Goal: Task Accomplishment & Management: Manage account settings

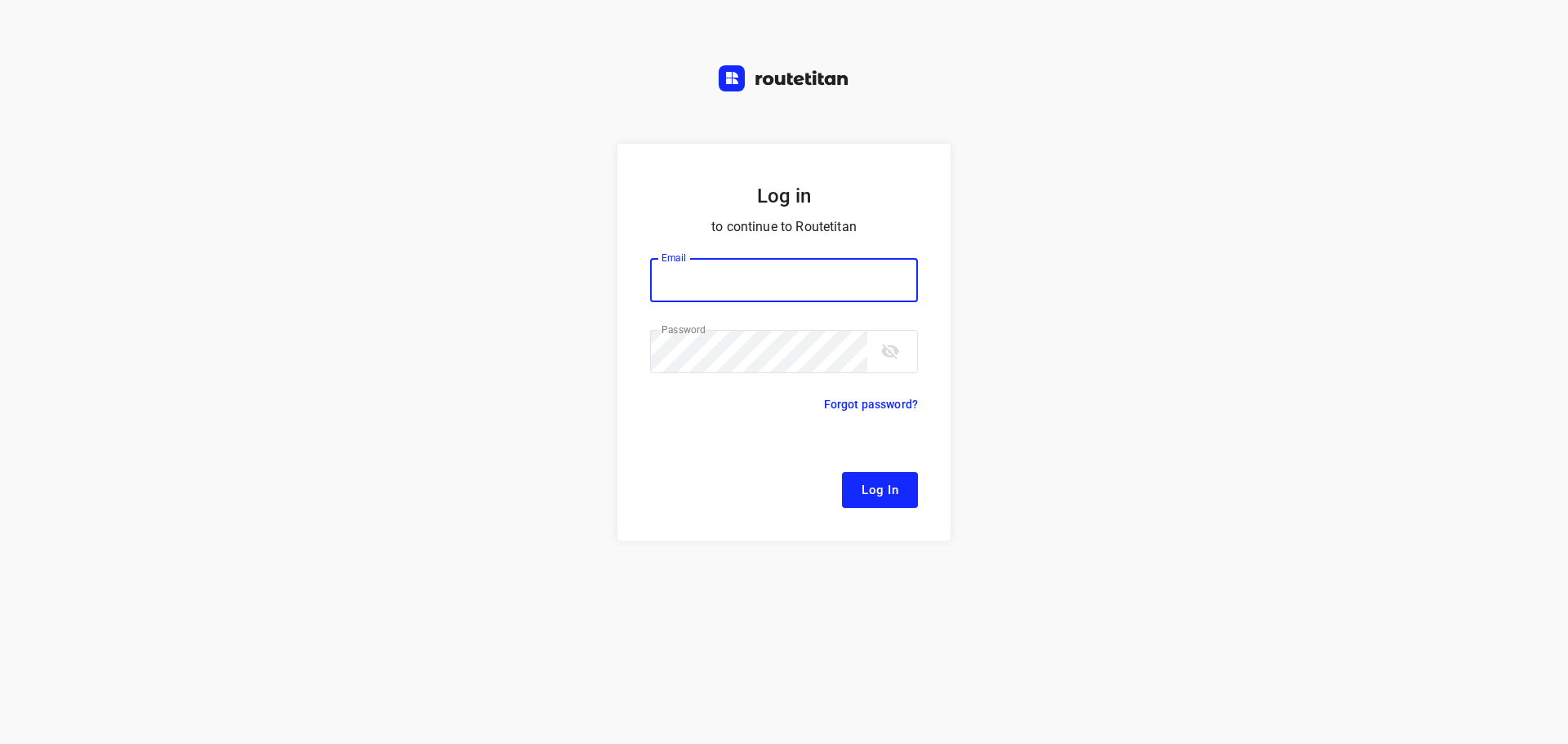
type input "[EMAIL_ADDRESS][DOMAIN_NAME]"
click at [861, 500] on button "Log In" at bounding box center [879, 490] width 76 height 35
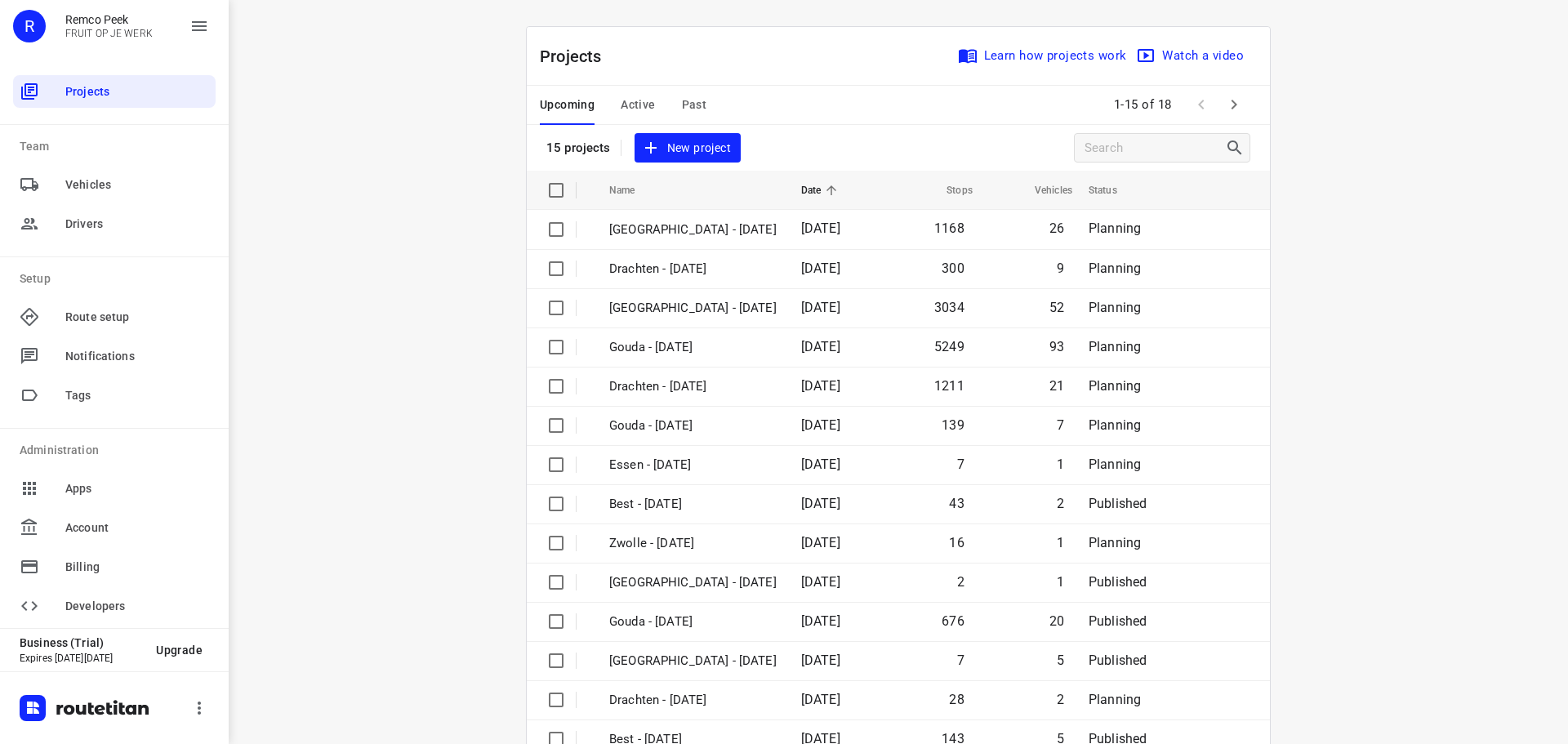
click at [621, 94] on span "Active" at bounding box center [637, 105] width 35 height 21
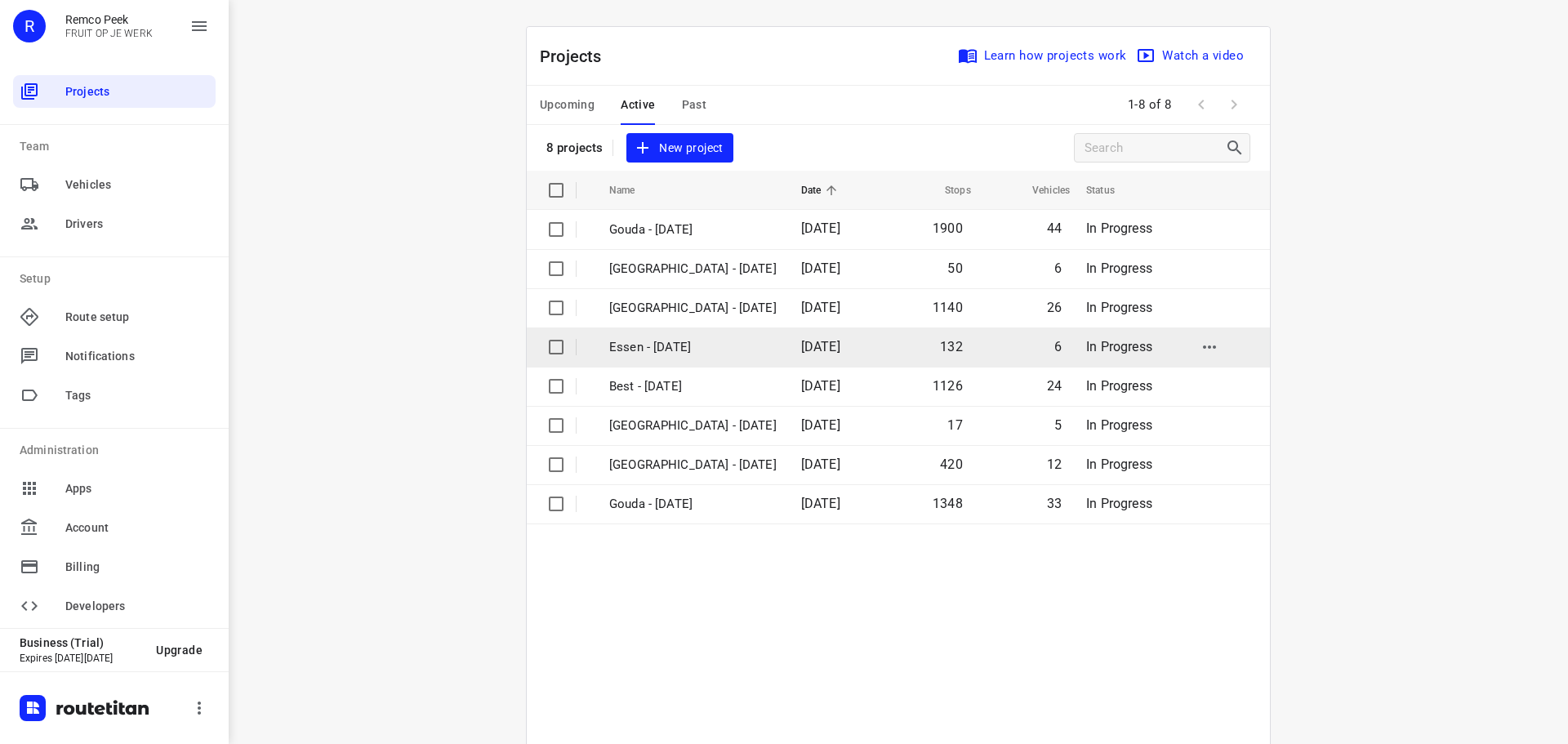
click at [654, 343] on p "Essen - [DATE]" at bounding box center [693, 347] width 167 height 19
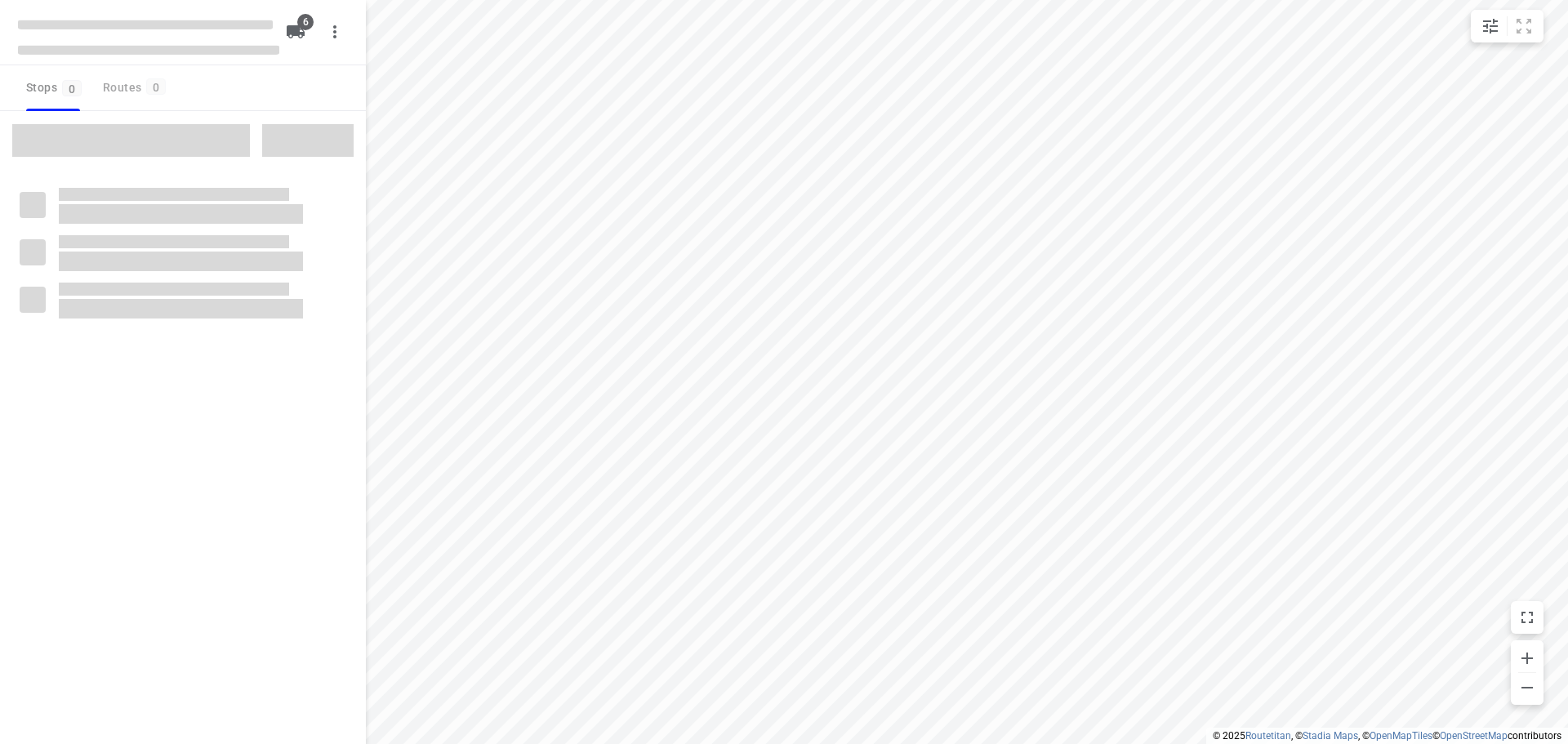
checkbox input "true"
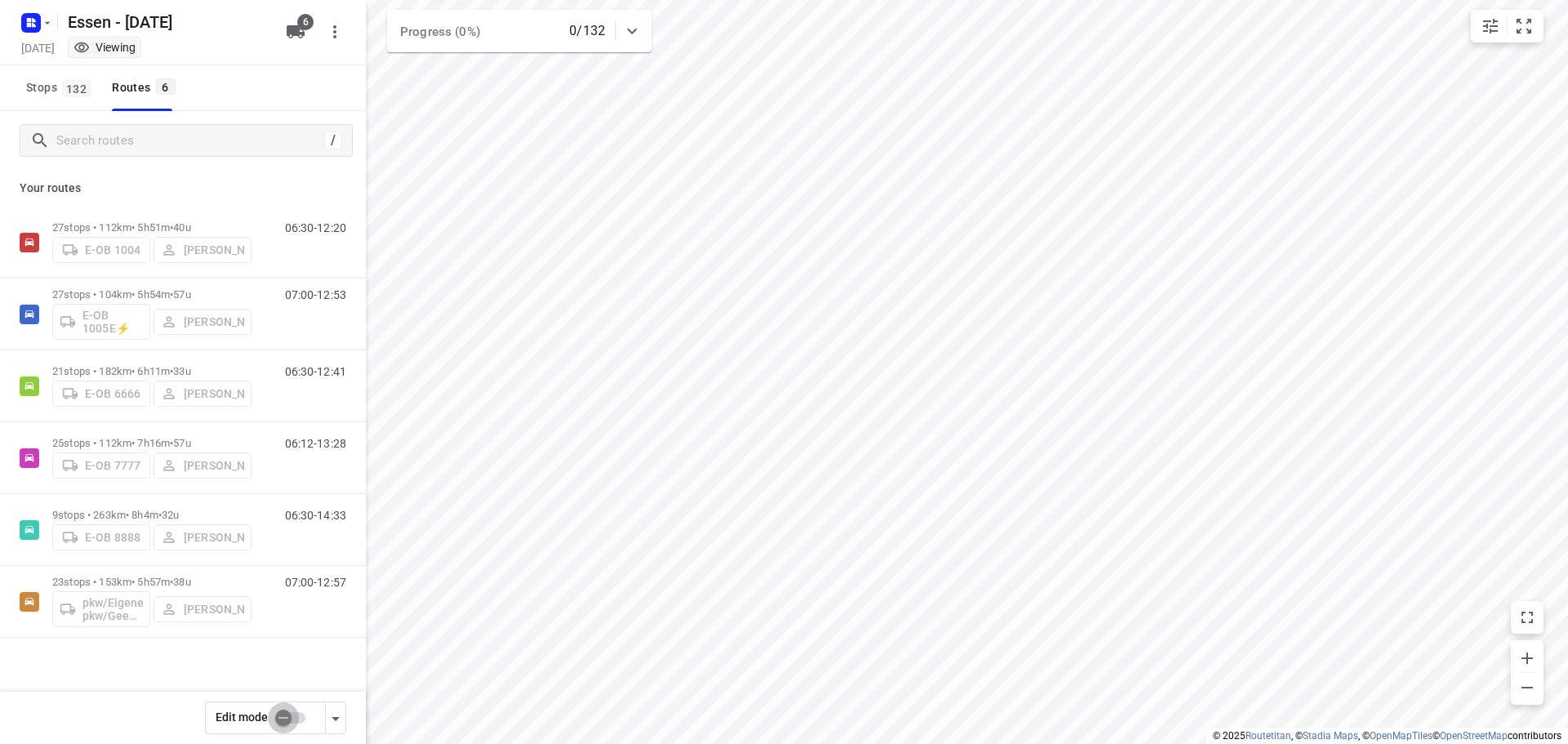
click at [287, 717] on input "checkbox" at bounding box center [284, 717] width 93 height 31
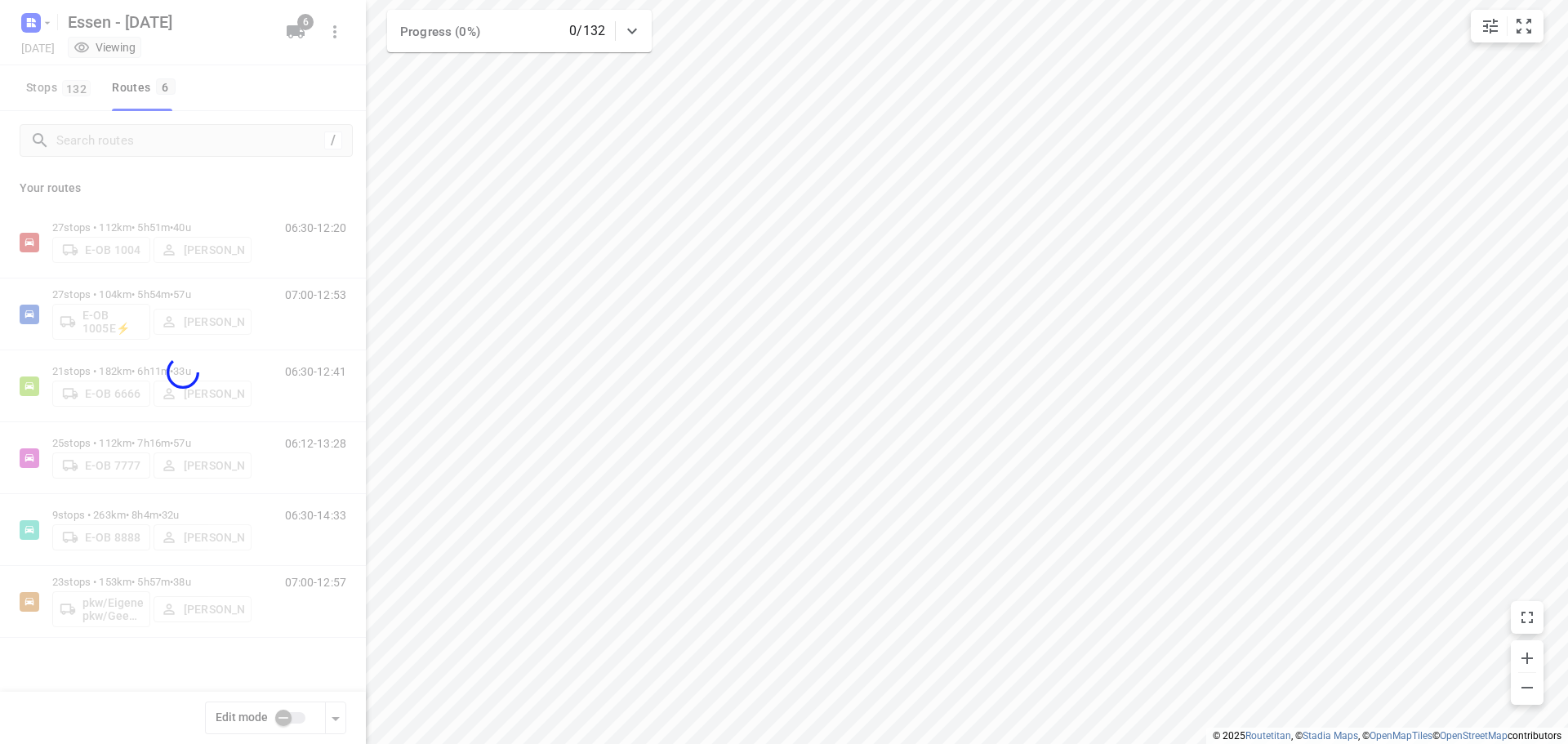
checkbox input "true"
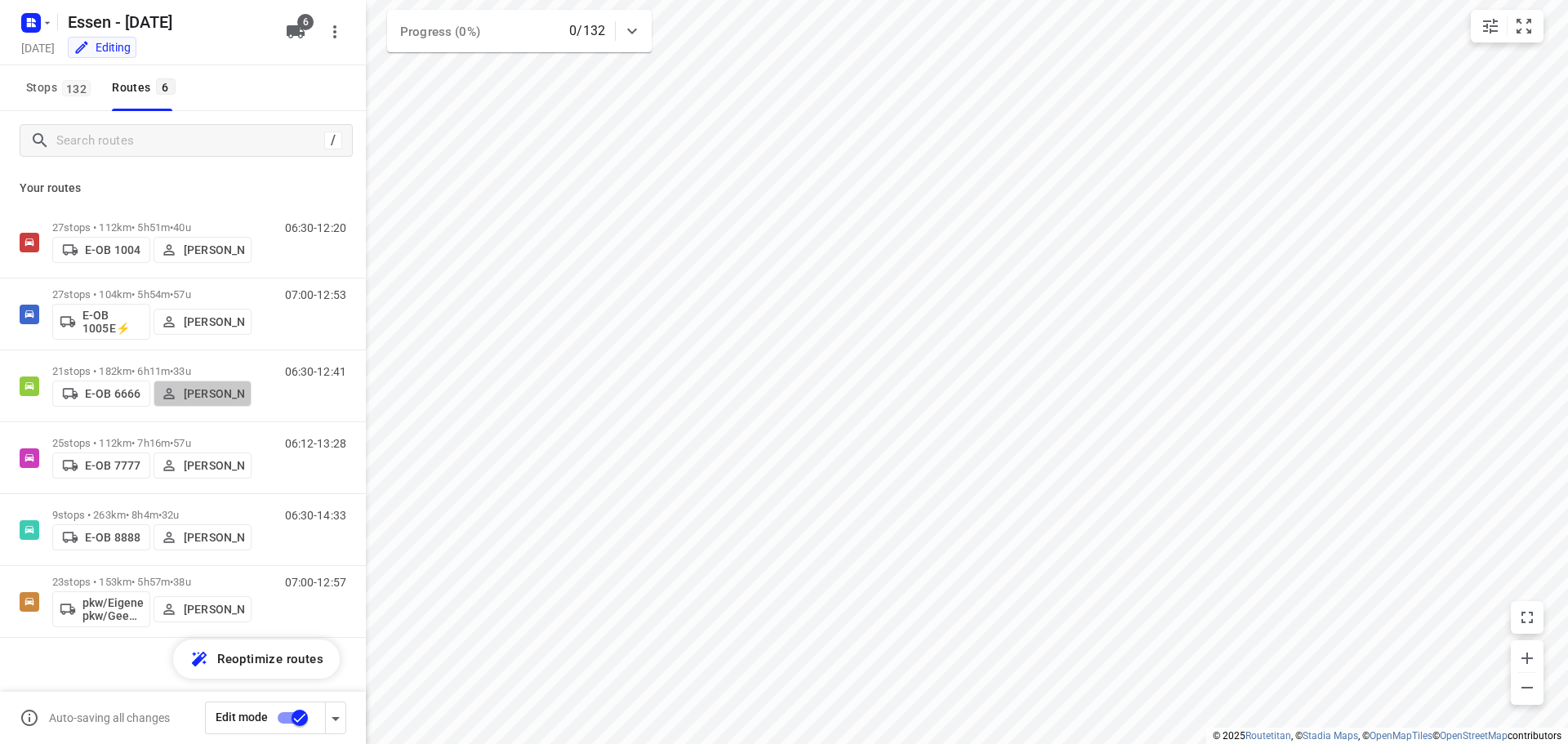
click at [222, 388] on p "[PERSON_NAME]" at bounding box center [214, 394] width 61 height 13
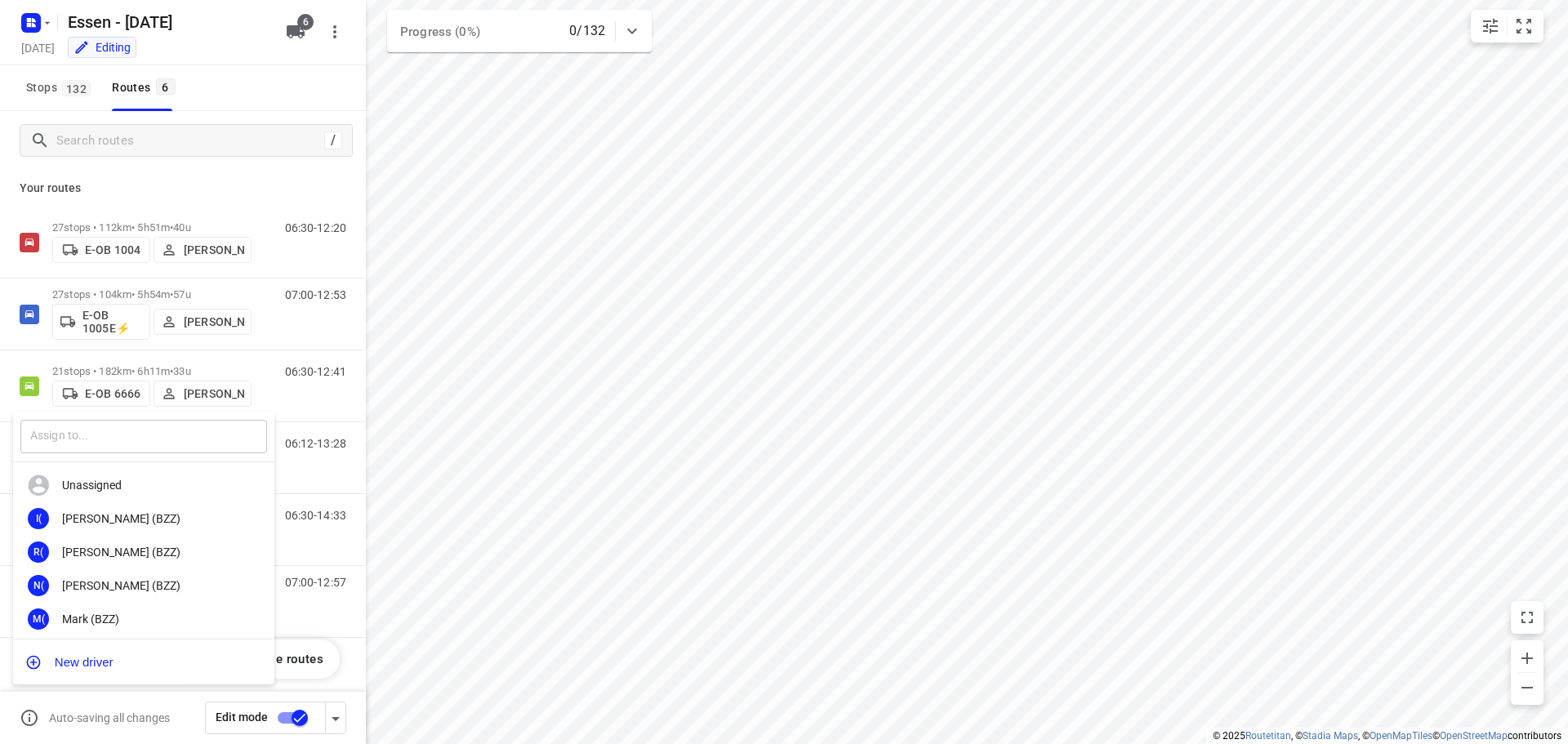
click at [171, 445] on input "text" at bounding box center [144, 437] width 246 height 34
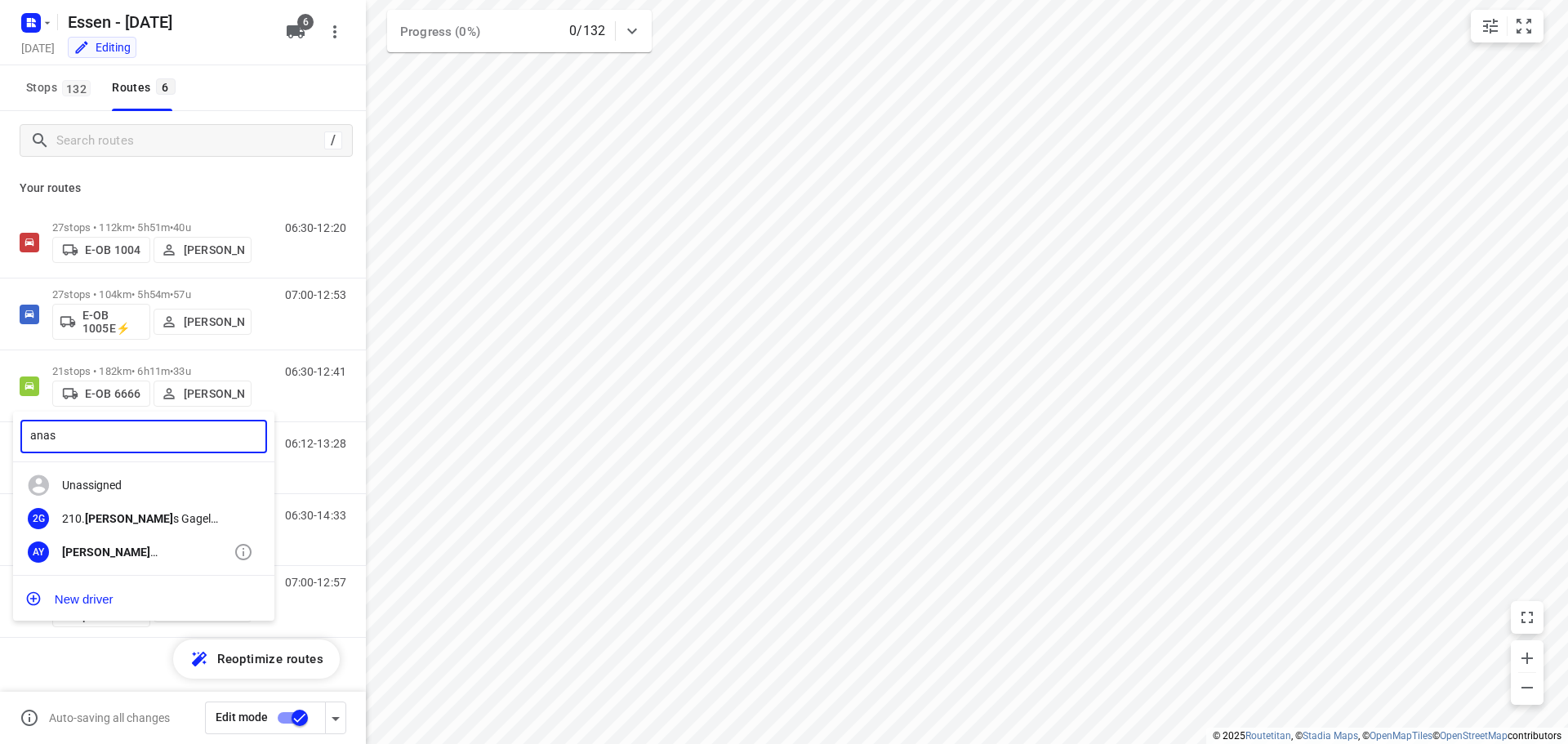
type input "anas"
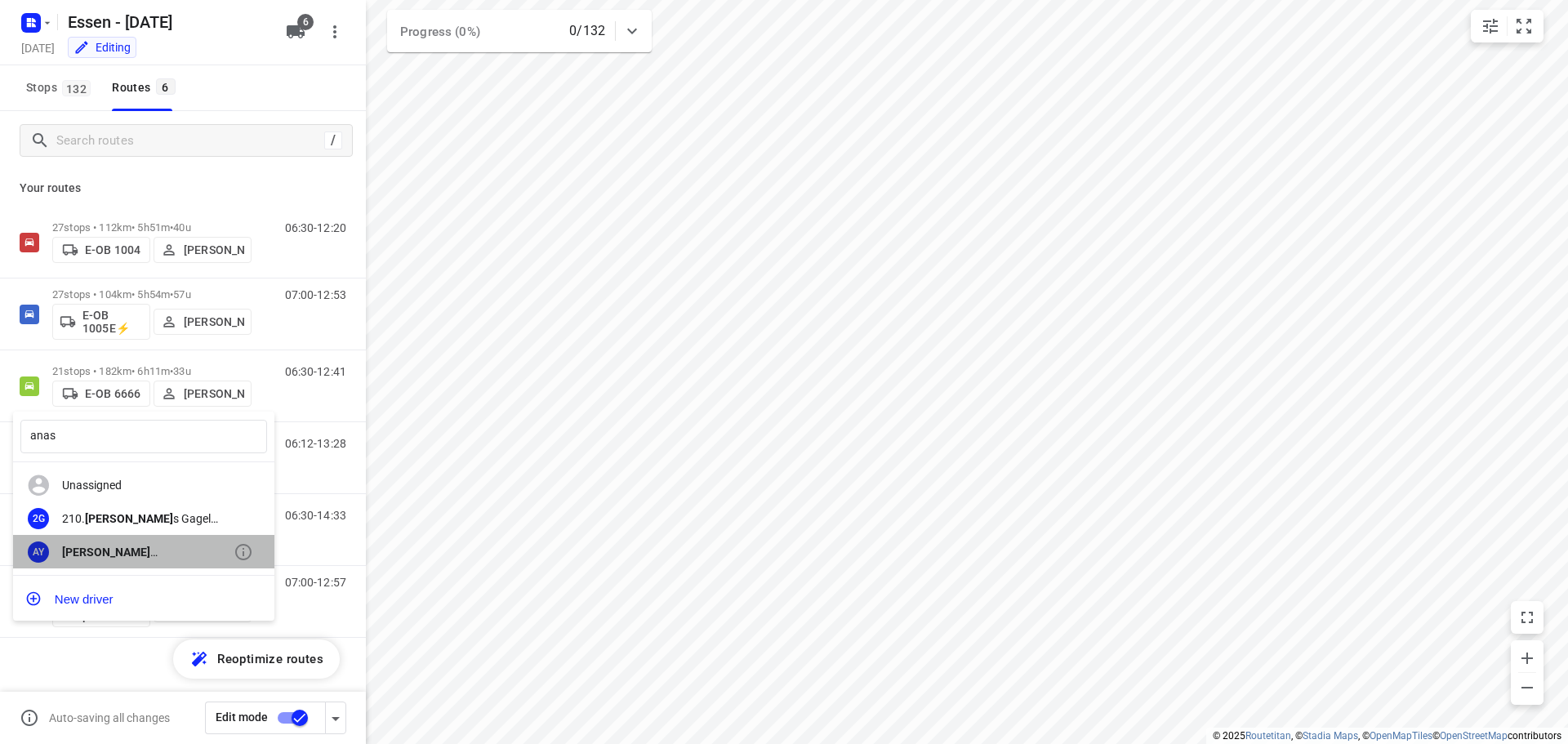
click at [129, 541] on div "AY [PERSON_NAME]" at bounding box center [144, 552] width 261 height 34
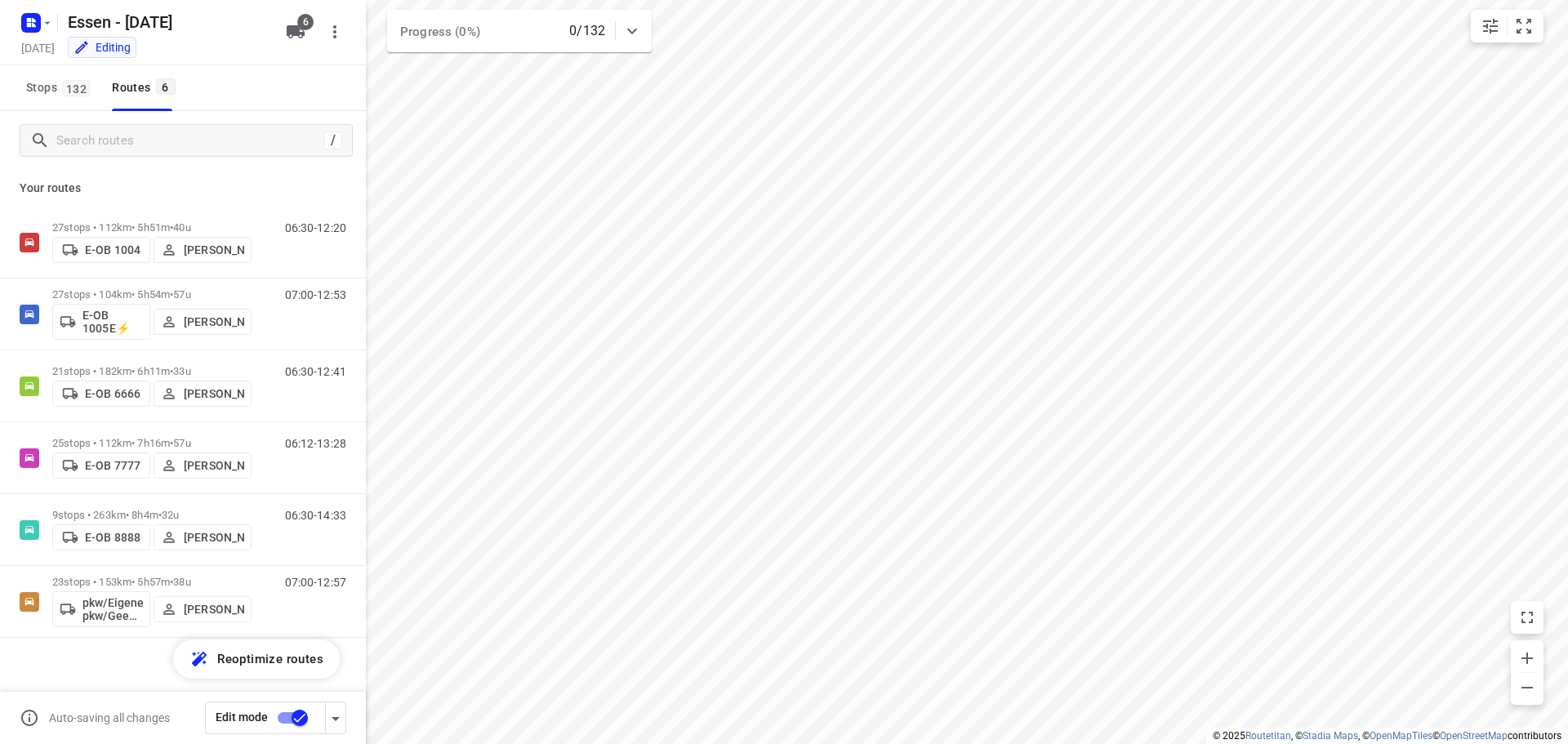
click at [299, 717] on input "checkbox" at bounding box center [300, 717] width 93 height 31
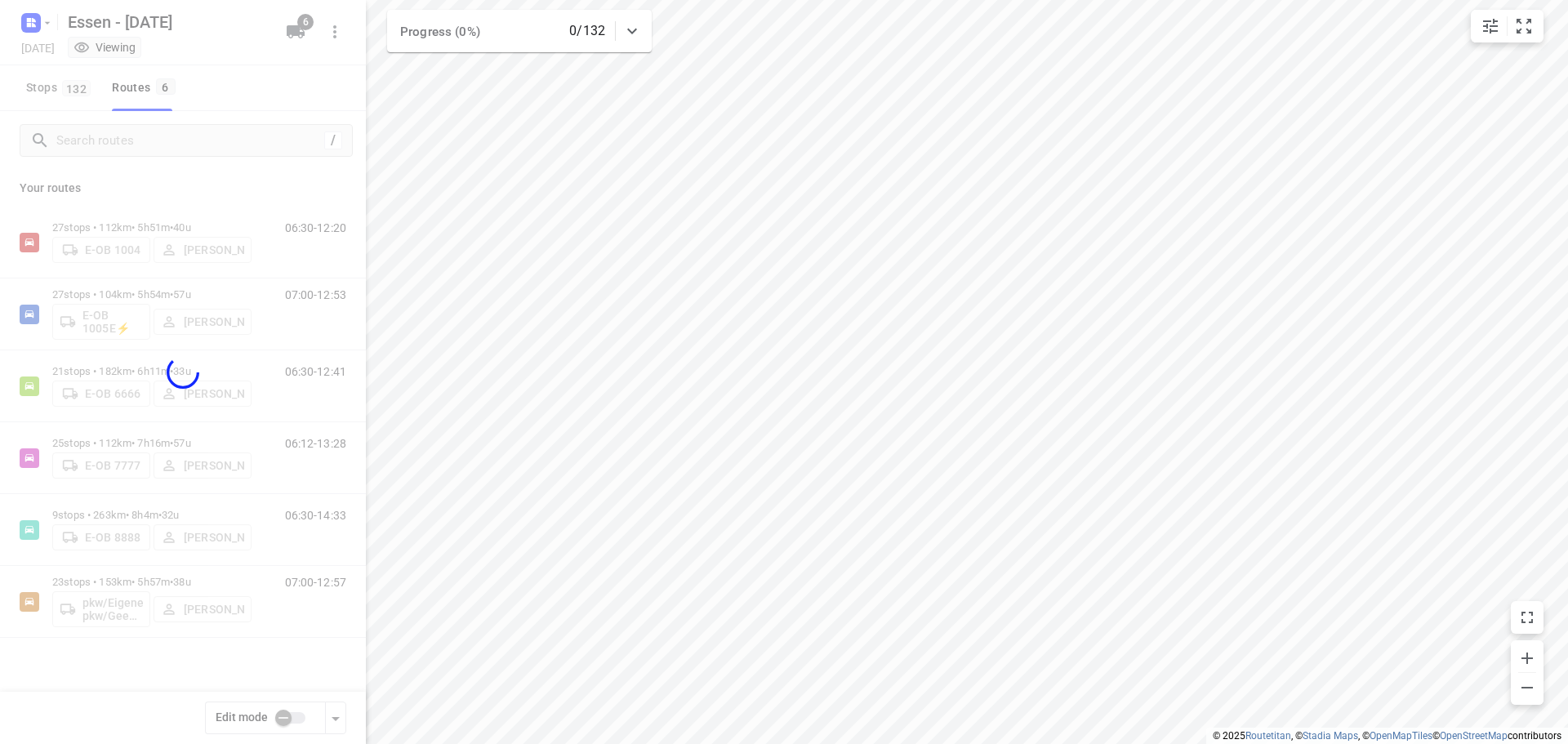
checkbox input "false"
